Goal: Download file/media

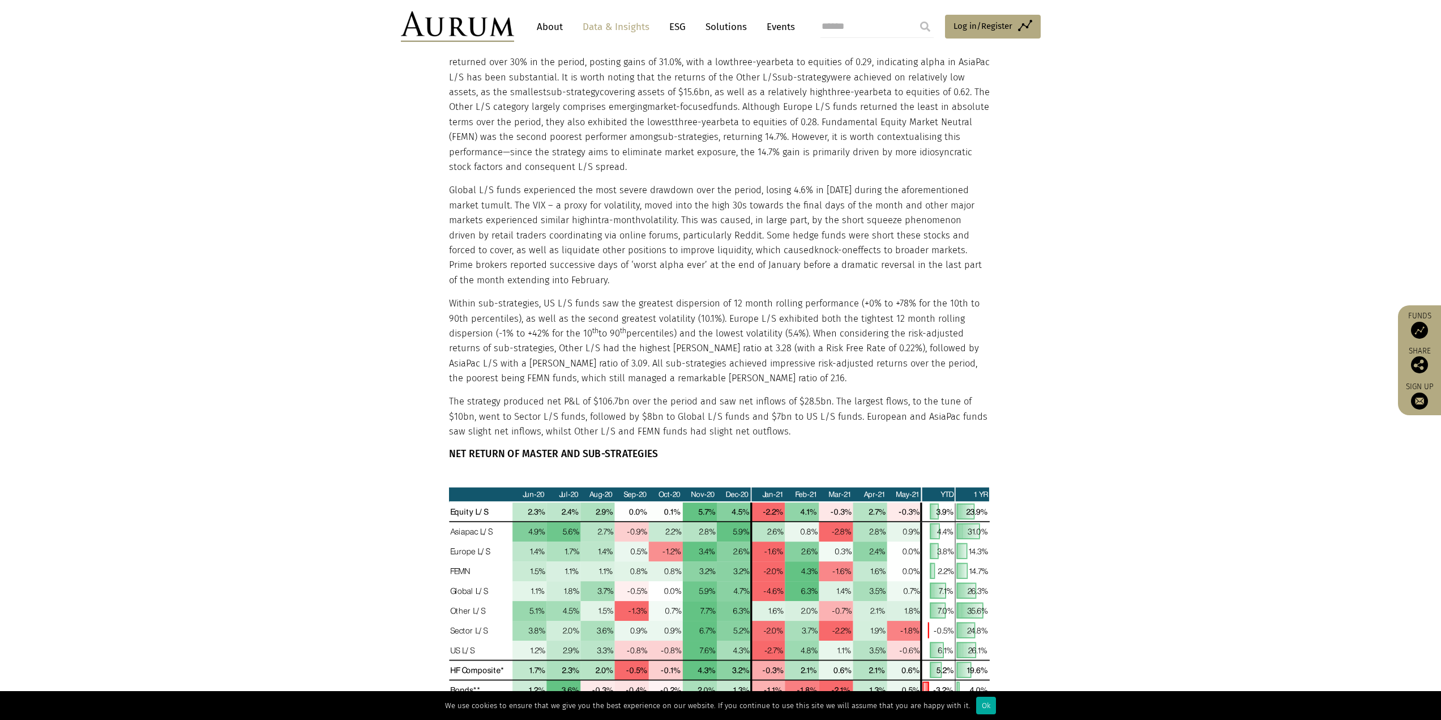
scroll to position [1351, 0]
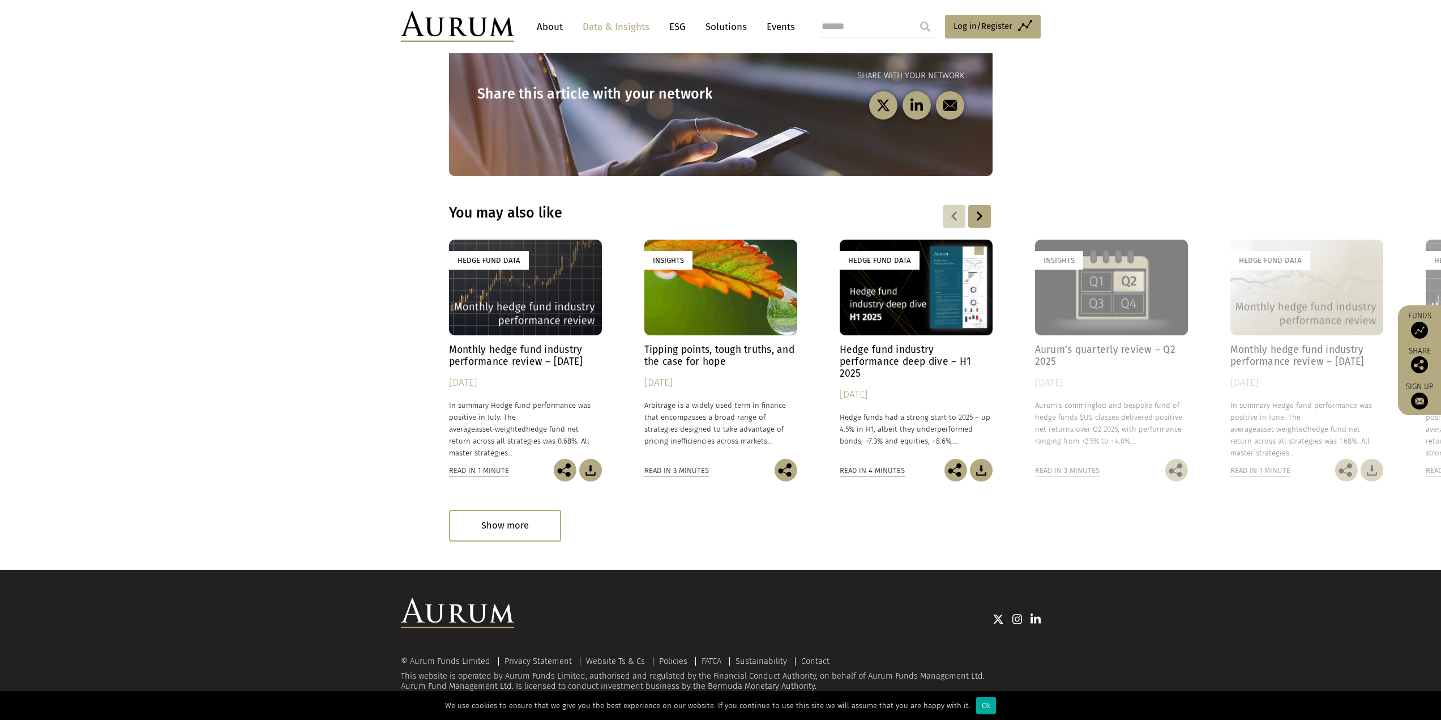
click at [544, 306] on div "Hedge Fund Data" at bounding box center [525, 288] width 153 height 96
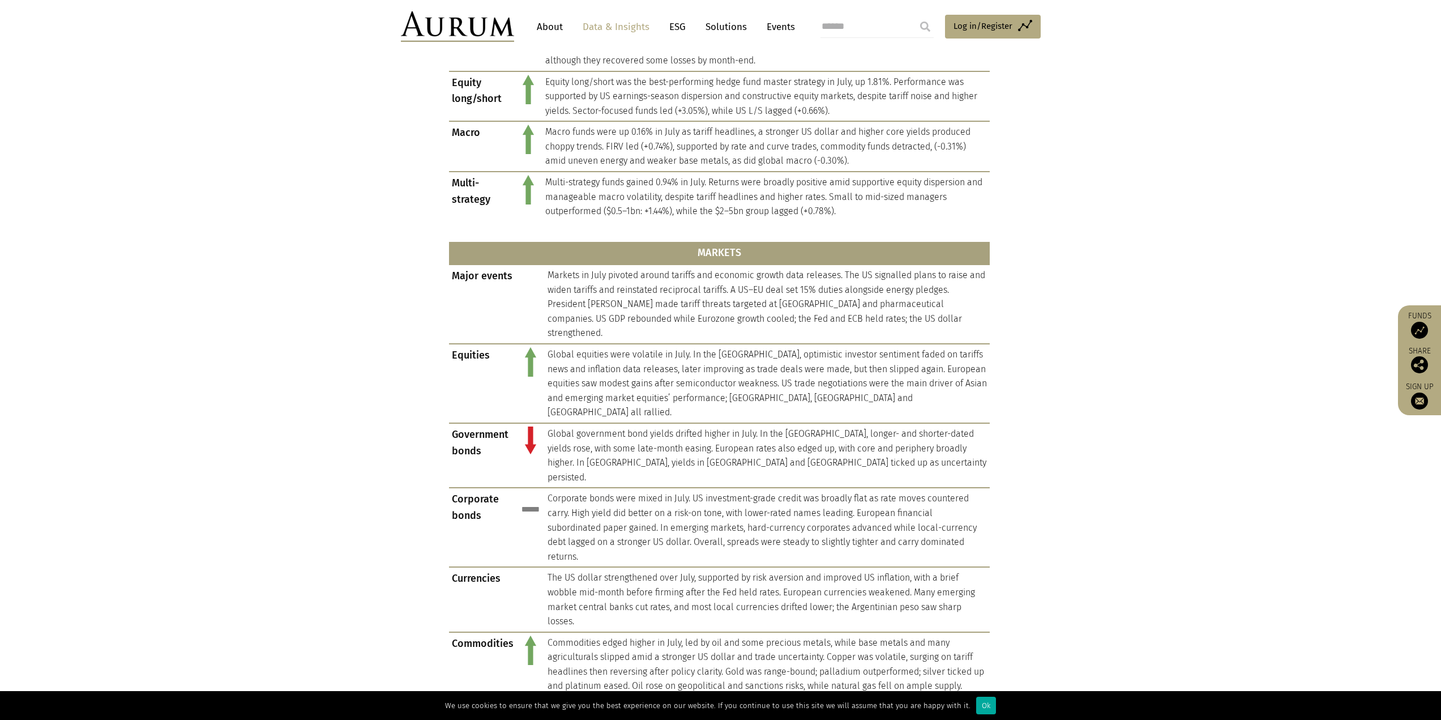
scroll to position [510, 0]
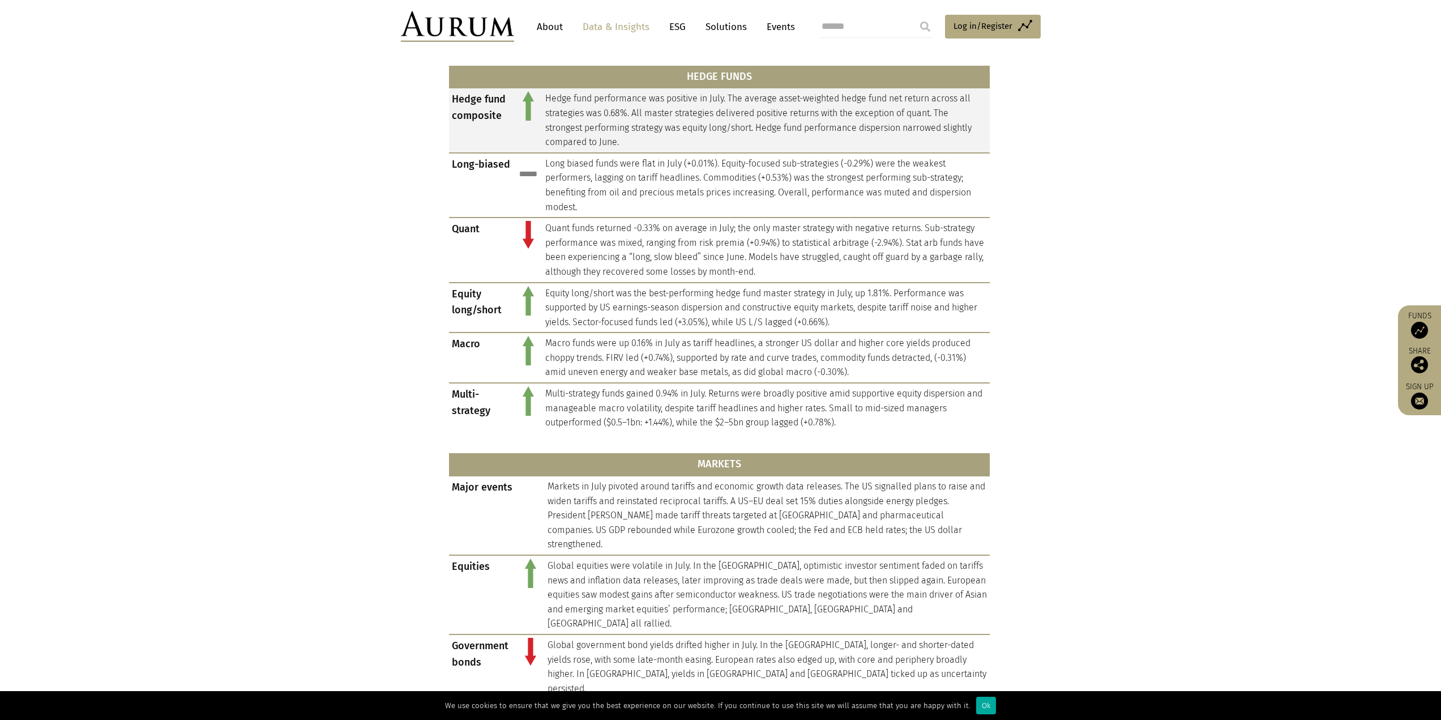
click at [668, 121] on td "Hedge fund performance was positive in July. The average asset-weighted hedge f…" at bounding box center [766, 120] width 447 height 65
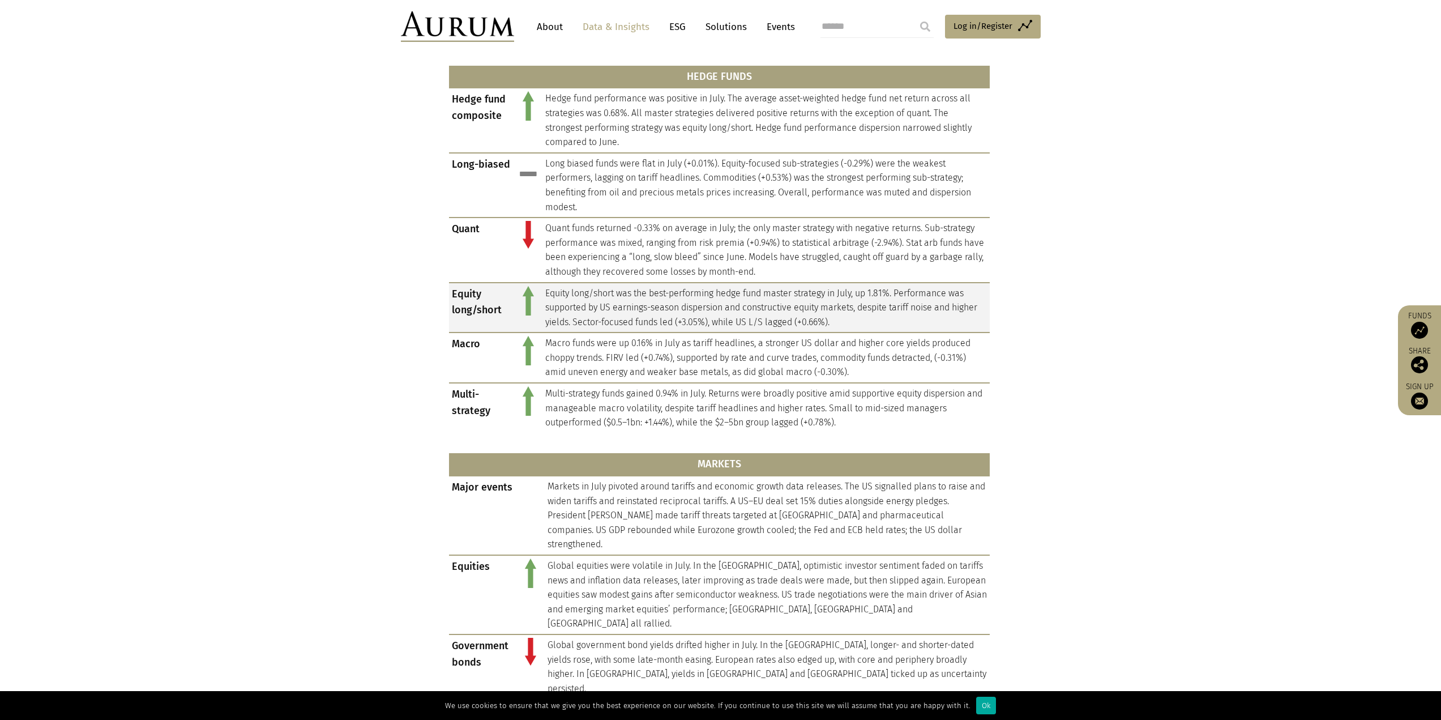
scroll to position [340, 0]
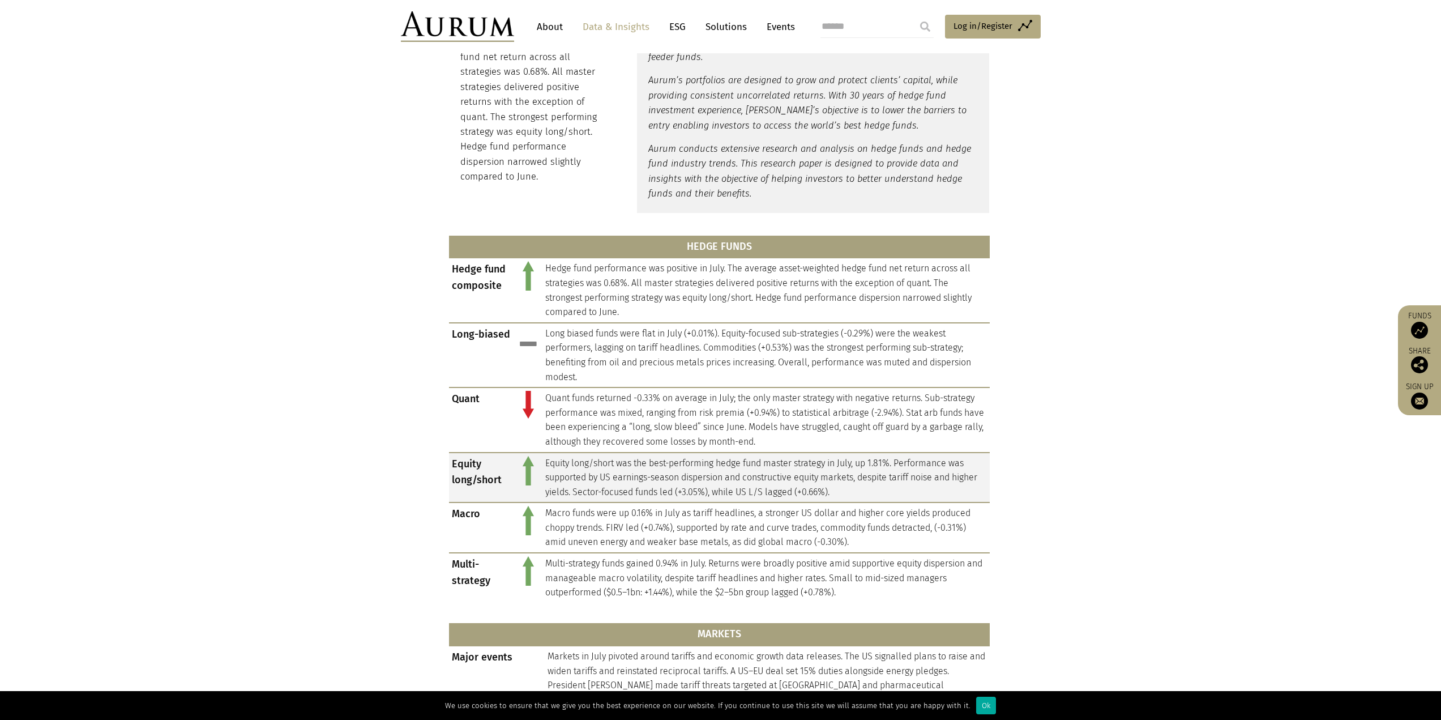
click at [628, 473] on td "Equity long/short was the best-performing hedge fund master strategy in July, u…" at bounding box center [766, 478] width 447 height 50
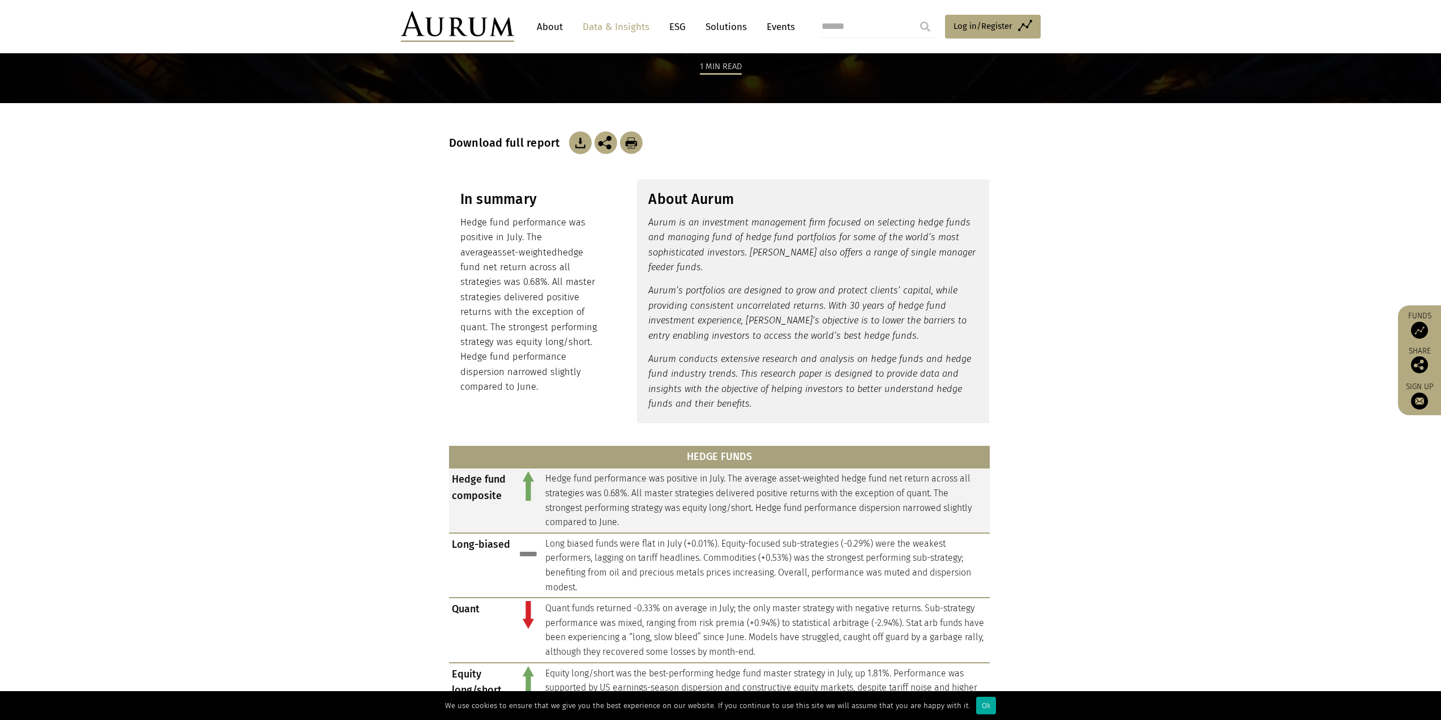
scroll to position [0, 0]
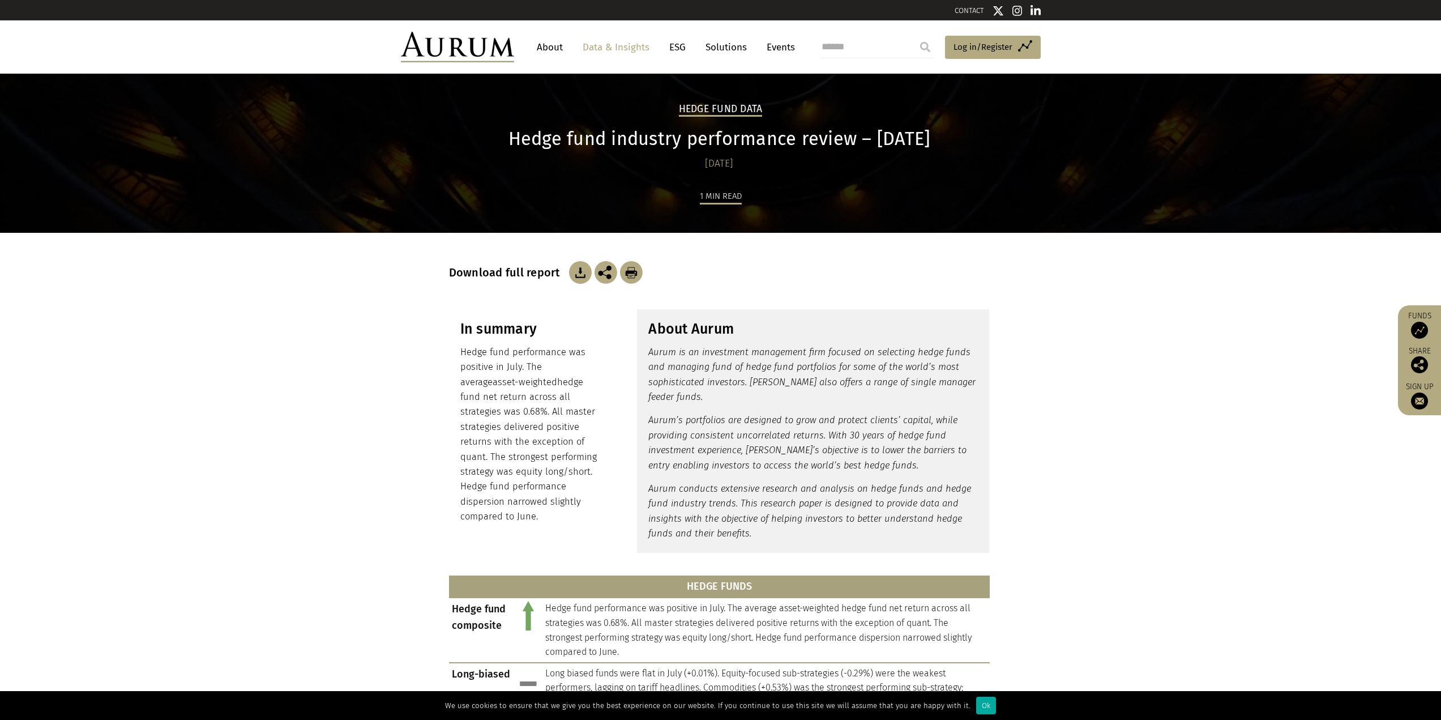
click at [582, 275] on img at bounding box center [580, 272] width 23 height 23
